Goal: Task Accomplishment & Management: Use online tool/utility

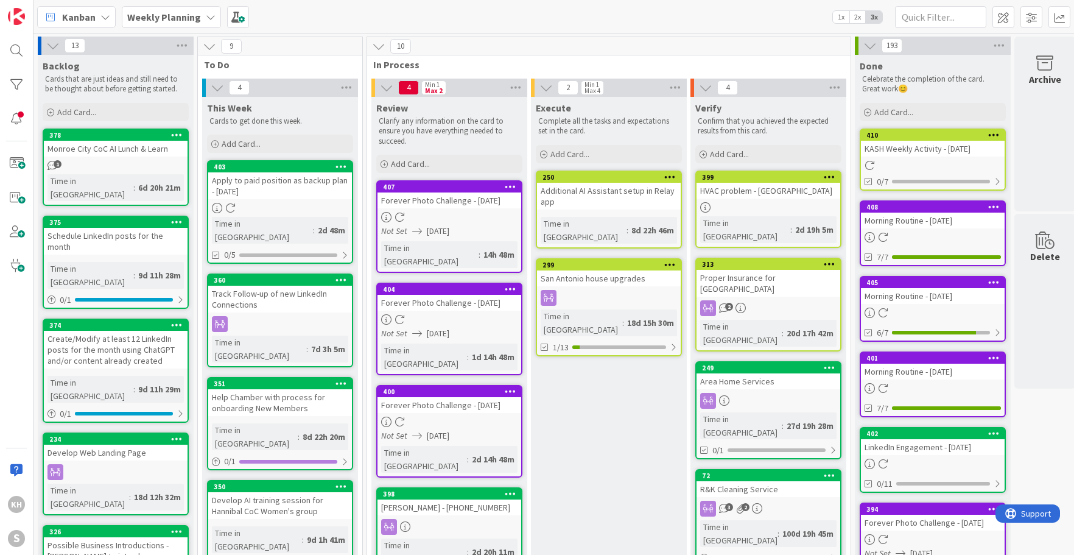
scroll to position [0, 15]
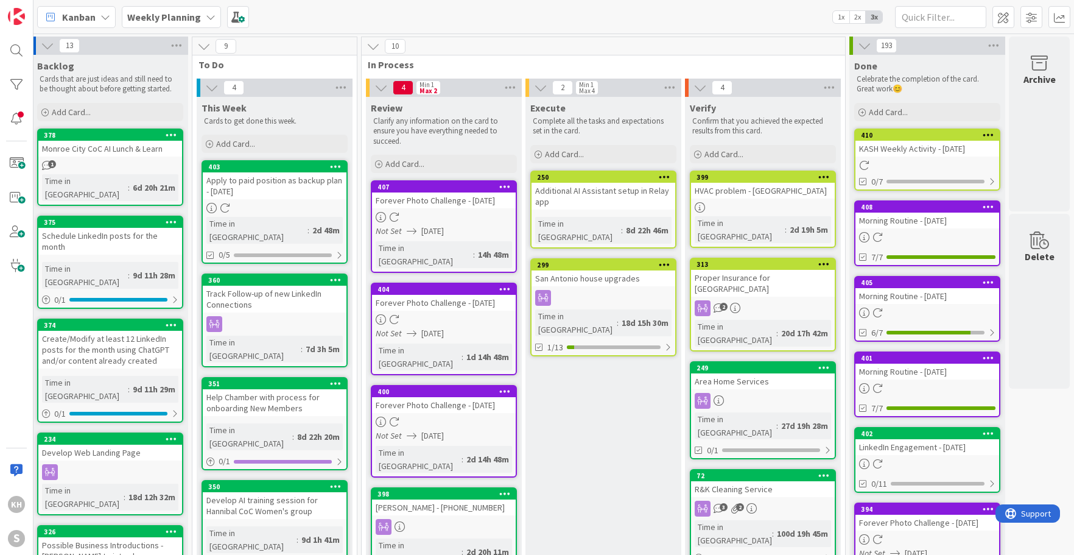
click at [211, 16] on icon at bounding box center [211, 17] width 10 height 10
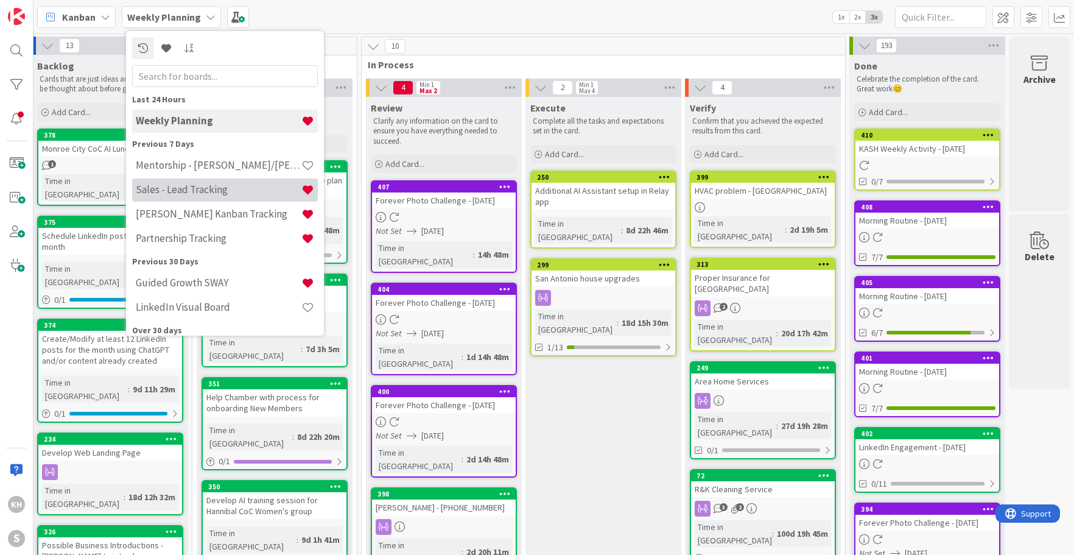
click at [157, 195] on h4 "Sales - Lead Tracking" at bounding box center [219, 189] width 166 height 12
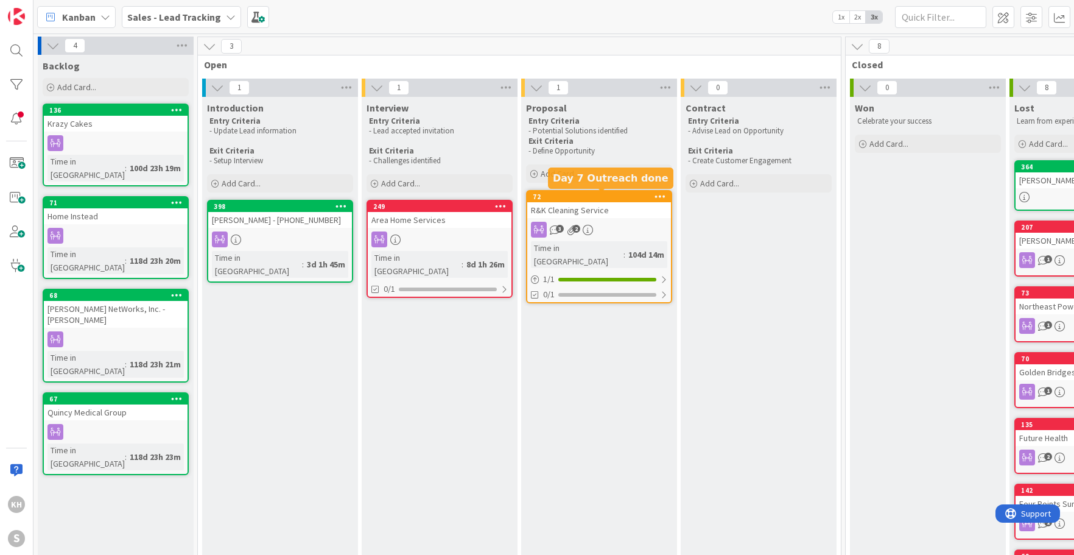
click at [608, 197] on div "72" at bounding box center [602, 196] width 138 height 9
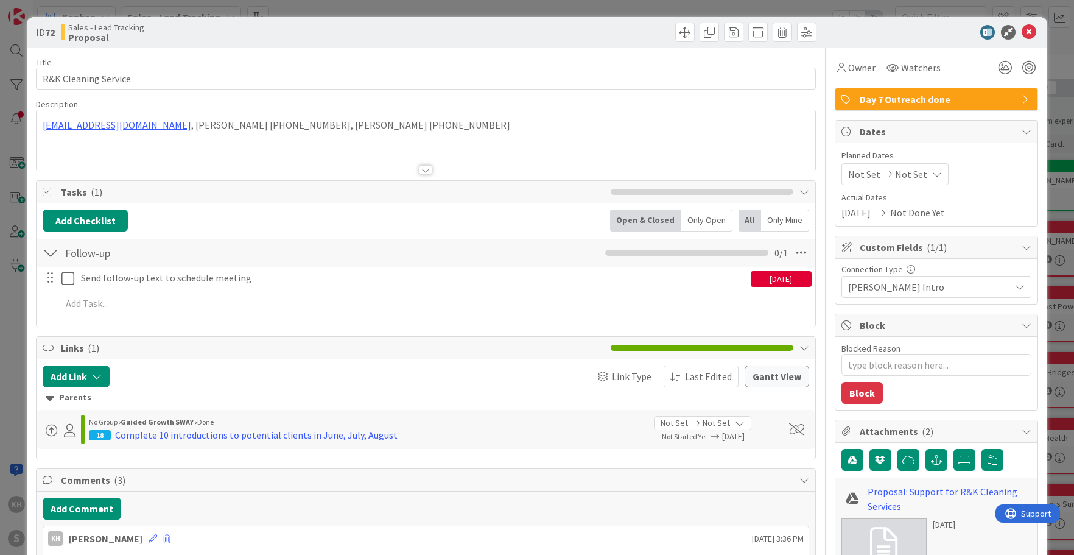
click at [1021, 96] on icon at bounding box center [1026, 99] width 10 height 10
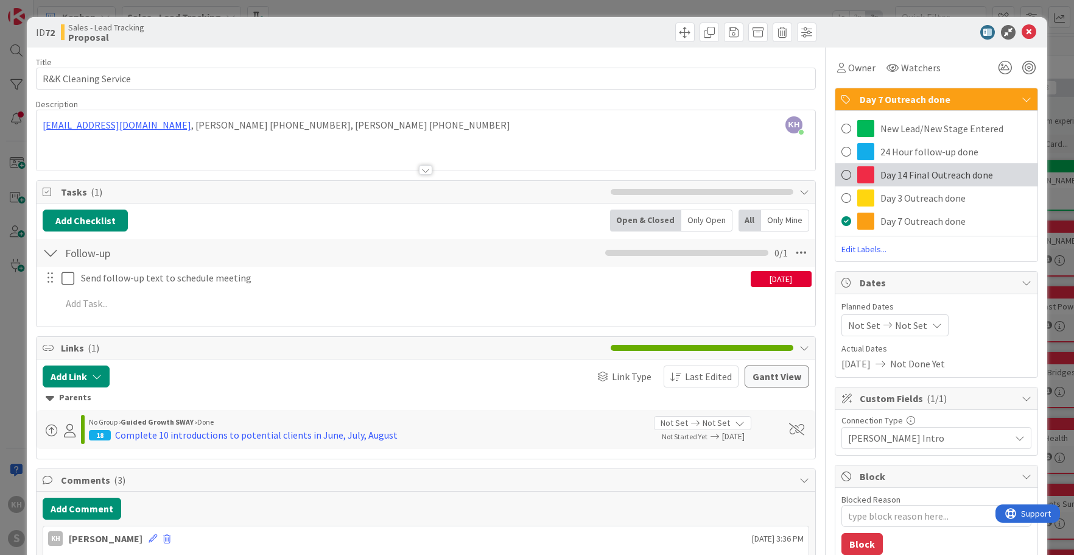
click at [901, 176] on span "Day 14 Final Outreach done" at bounding box center [936, 174] width 113 height 15
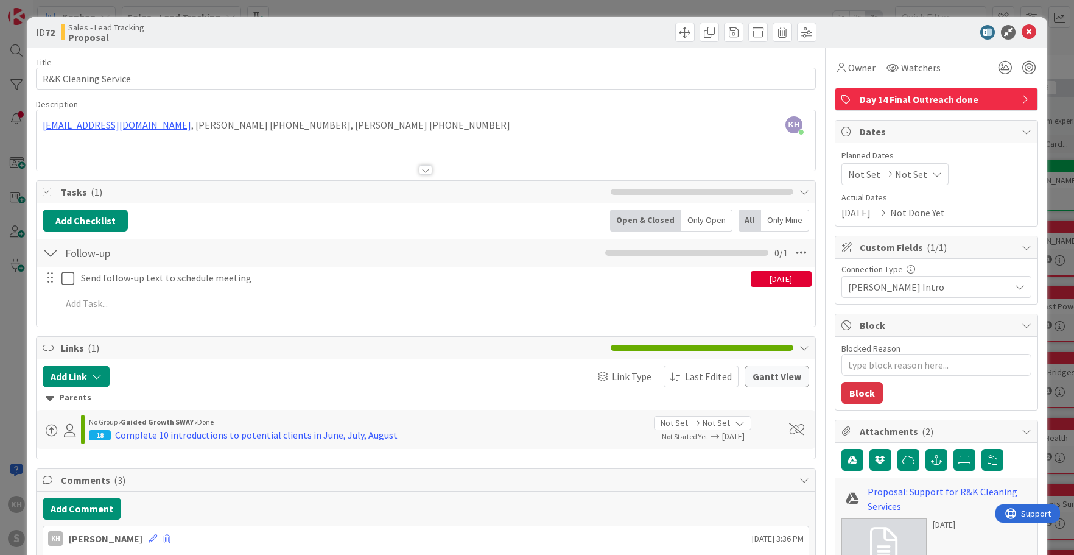
type textarea "x"
click at [1021, 33] on icon at bounding box center [1028, 32] width 15 height 15
